Goal: Task Accomplishment & Management: Complete application form

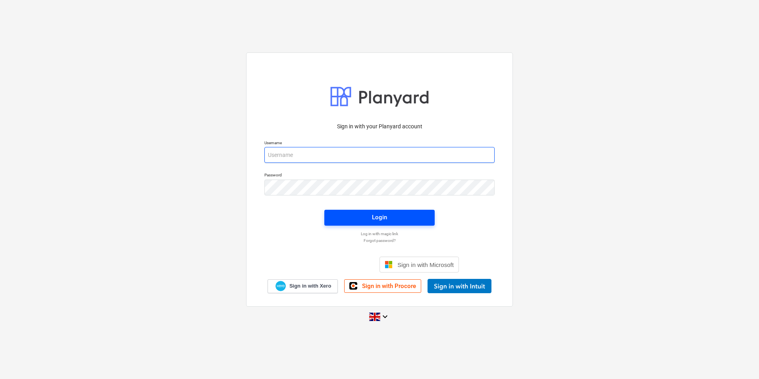
type input "[PERSON_NAME][EMAIL_ADDRESS][DOMAIN_NAME]"
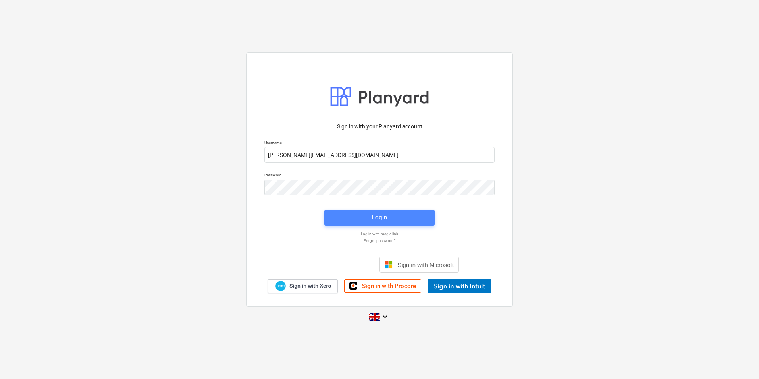
click at [377, 211] on button "Login" at bounding box center [379, 218] width 110 height 16
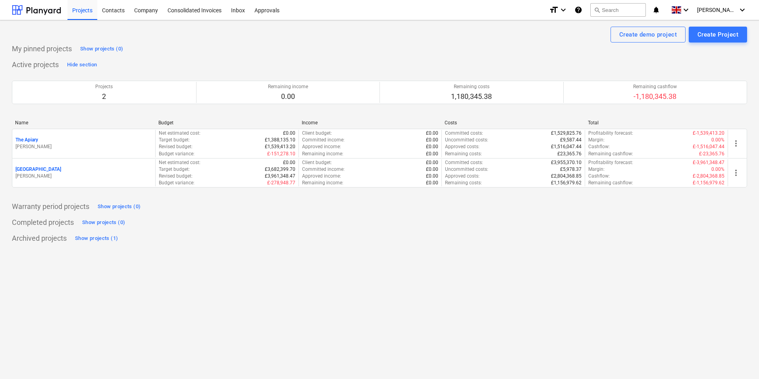
click at [92, 176] on p "[PERSON_NAME]" at bounding box center [83, 176] width 136 height 7
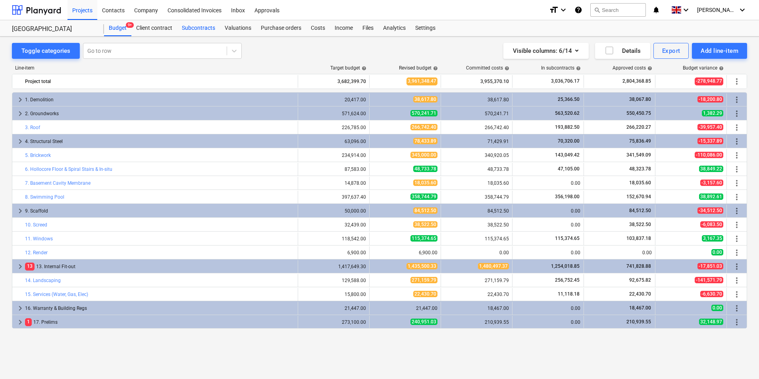
click at [187, 28] on div "Subcontracts" at bounding box center [198, 28] width 43 height 16
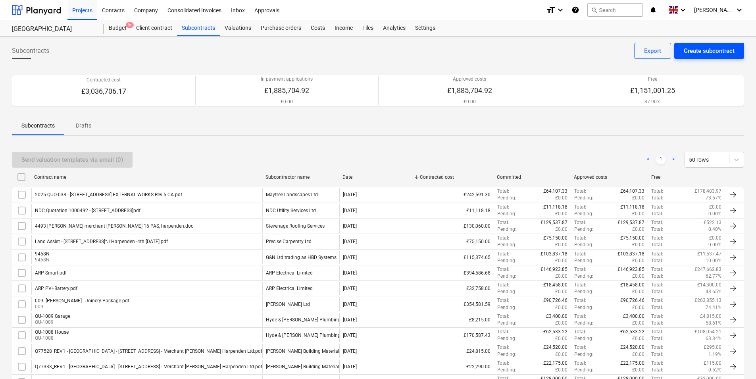
click at [680, 51] on button "Create subcontract" at bounding box center [709, 51] width 70 height 16
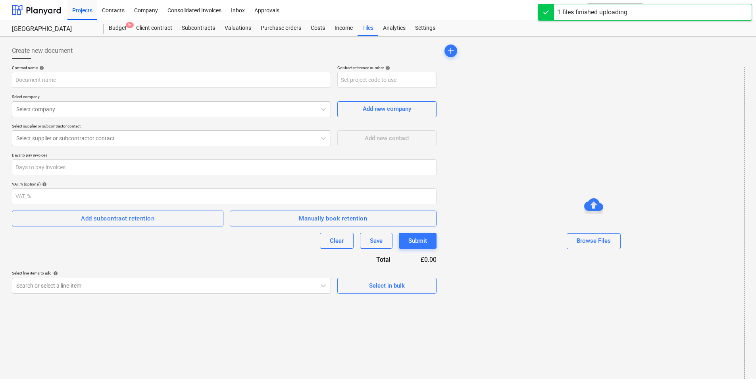
type input "16 PAS - Tile Schedule.xlsx"
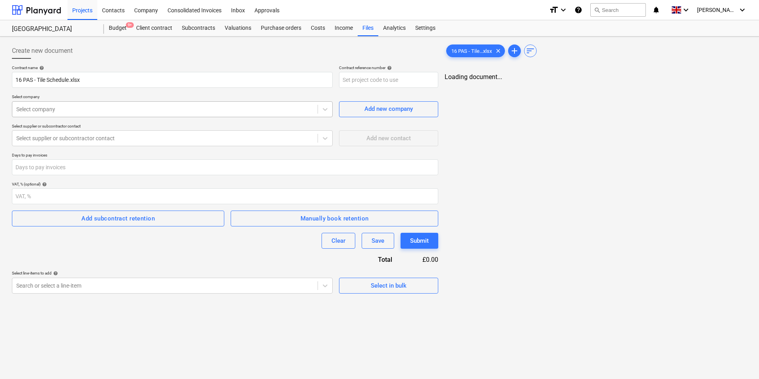
click at [154, 111] on div at bounding box center [164, 109] width 297 height 8
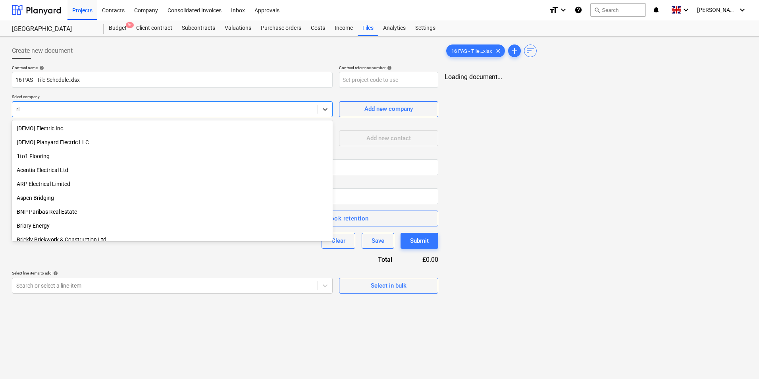
type input "r"
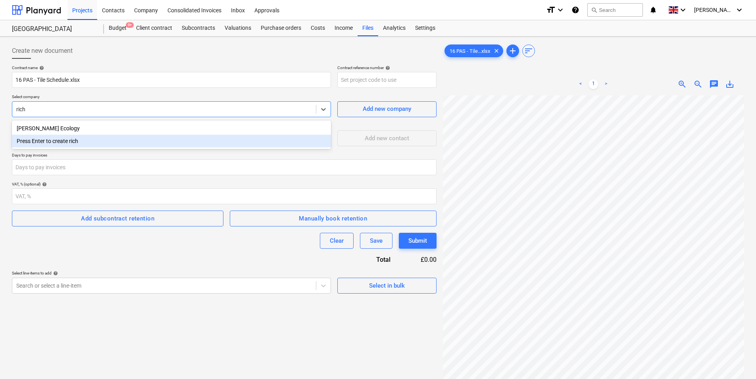
type input "rich"
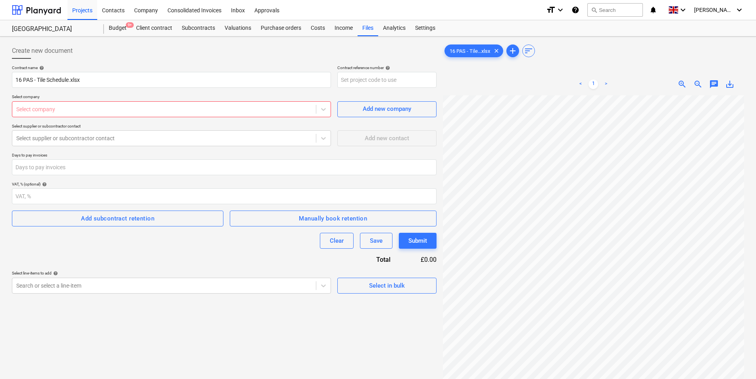
drag, startPoint x: 278, startPoint y: 100, endPoint x: 302, endPoint y: 97, distance: 24.8
click at [277, 100] on p "Select company" at bounding box center [171, 97] width 319 height 7
click at [728, 10] on span "[PERSON_NAME]" at bounding box center [714, 10] width 40 height 6
click at [720, 40] on div "Log out" at bounding box center [720, 43] width 48 height 13
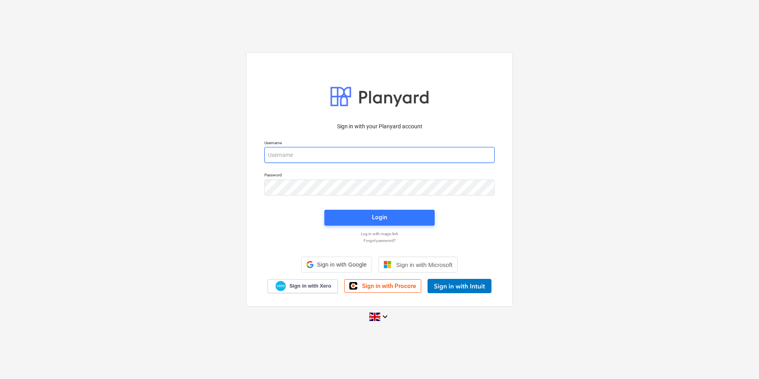
type input "[PERSON_NAME][EMAIL_ADDRESS][DOMAIN_NAME]"
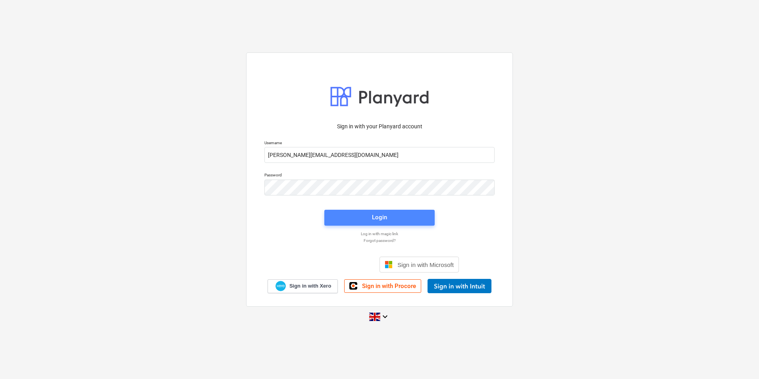
click at [377, 219] on div "Login" at bounding box center [379, 217] width 15 height 10
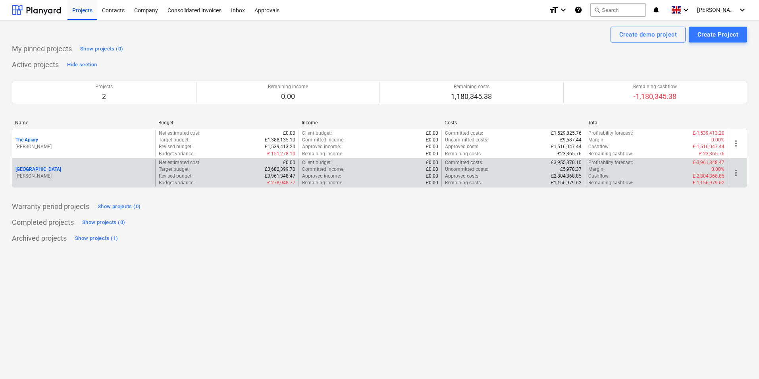
click at [36, 181] on div "[GEOGRAPHIC_DATA] [PERSON_NAME]" at bounding box center [83, 172] width 143 height 27
click at [31, 173] on p "[PERSON_NAME]" at bounding box center [83, 176] width 136 height 7
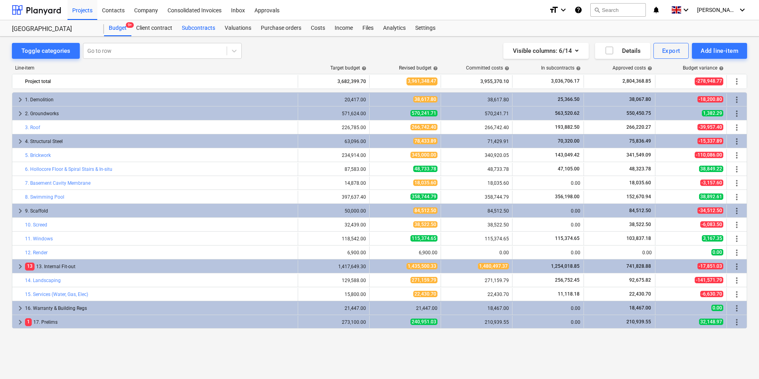
click at [203, 29] on div "Subcontracts" at bounding box center [198, 28] width 43 height 16
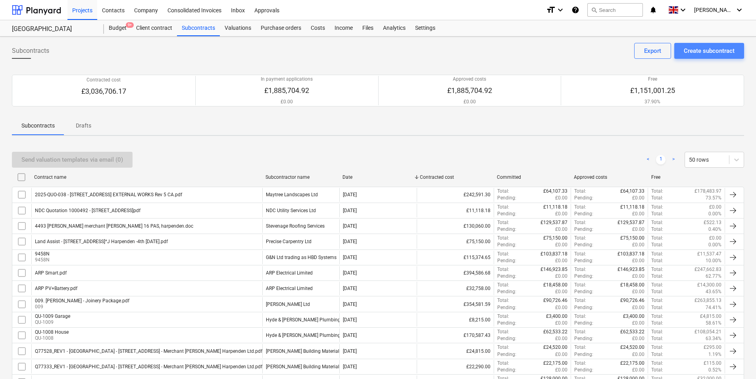
click at [715, 53] on div "Create subcontract" at bounding box center [709, 51] width 51 height 10
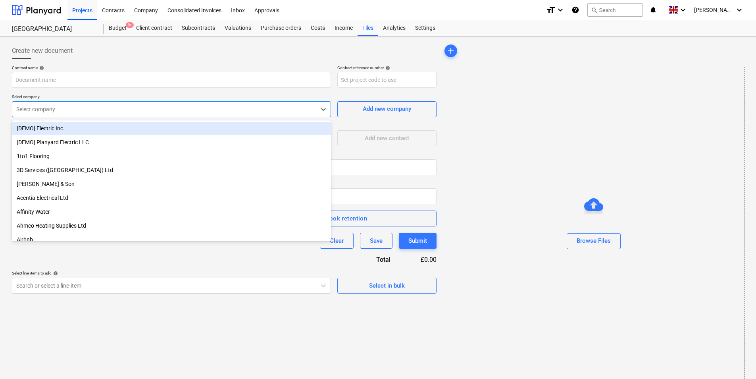
click at [79, 109] on div at bounding box center [164, 109] width 296 height 8
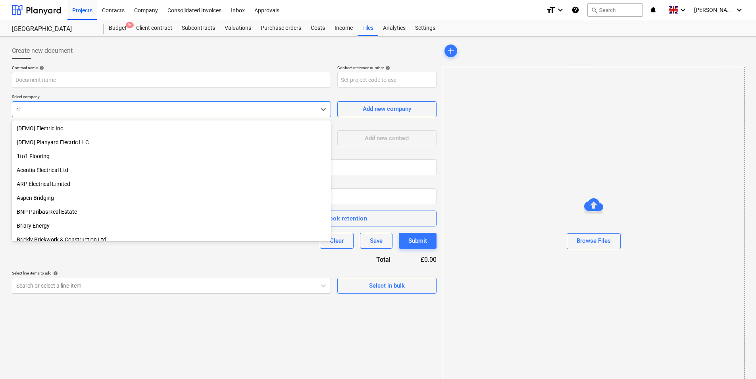
type input "r"
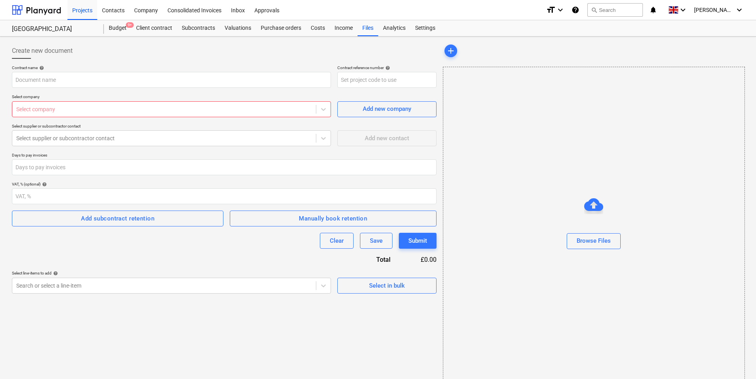
drag, startPoint x: 238, startPoint y: 299, endPoint x: 234, endPoint y: 301, distance: 4.3
click at [234, 301] on div "Create new document Contract name help Contract reference number help Select co…" at bounding box center [224, 213] width 431 height 346
click at [85, 12] on div "Projects" at bounding box center [82, 10] width 30 height 20
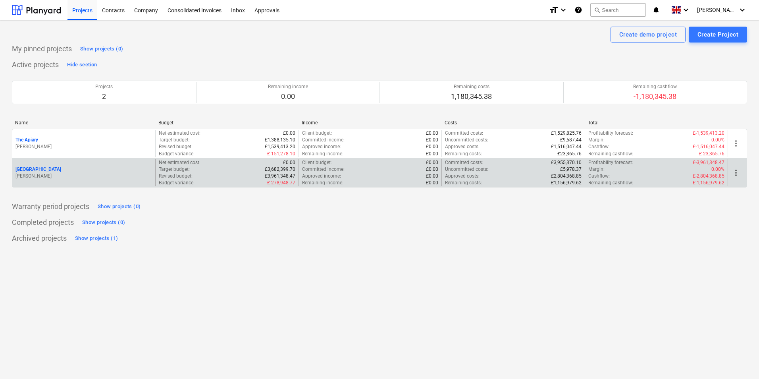
click at [33, 172] on p "[GEOGRAPHIC_DATA]" at bounding box center [38, 169] width 46 height 7
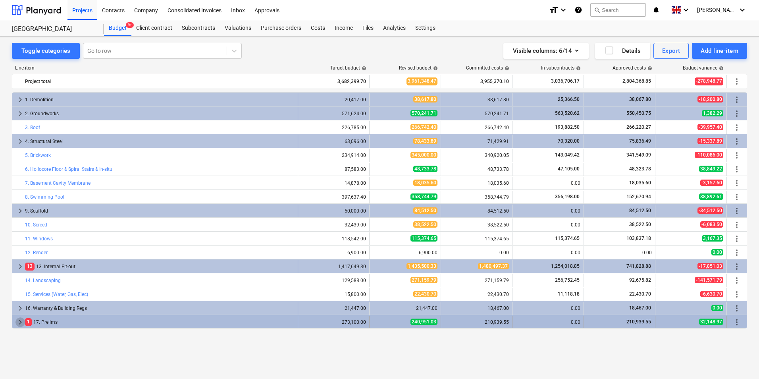
click at [19, 323] on span "keyboard_arrow_right" at bounding box center [20, 322] width 10 height 10
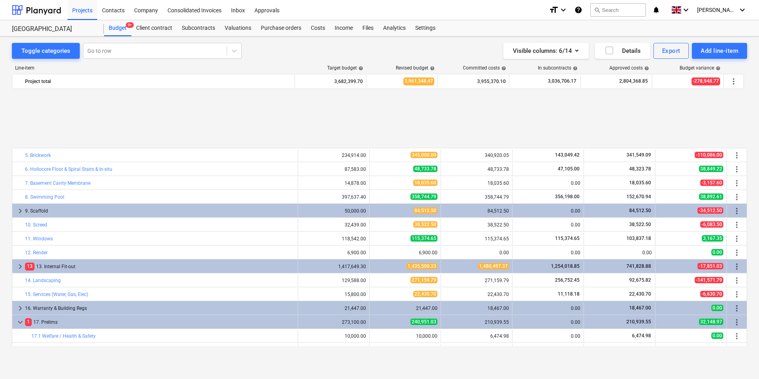
scroll to position [80, 0]
